Goal: Information Seeking & Learning: Learn about a topic

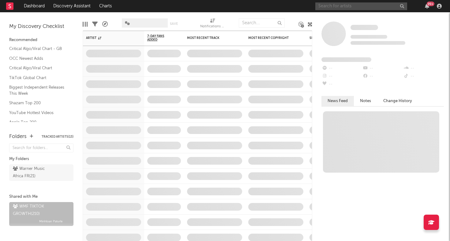
click at [385, 7] on input "text" at bounding box center [362, 6] width 92 height 8
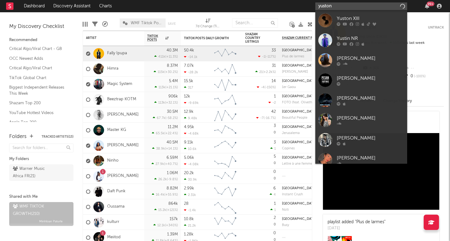
type input "yuston x"
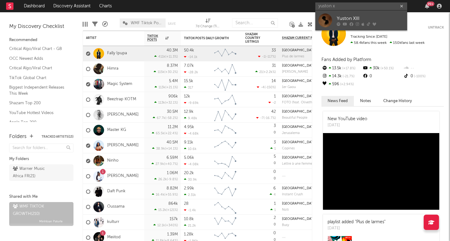
click at [371, 12] on link "Yuston XIII" at bounding box center [362, 20] width 92 height 20
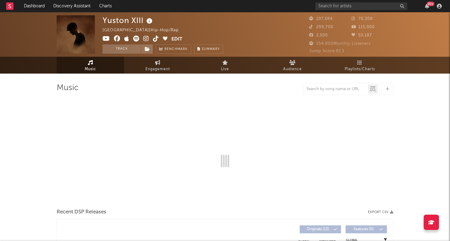
select select "6m"
